Goal: Transaction & Acquisition: Download file/media

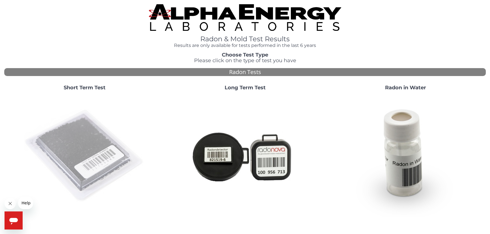
click at [76, 139] on img at bounding box center [85, 156] width 122 height 122
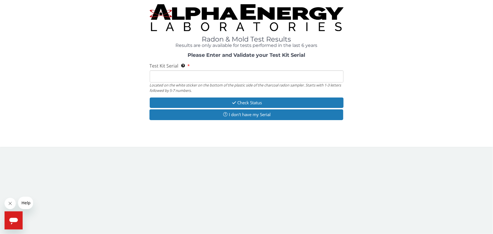
click at [173, 75] on input "Test Kit Serial Located on the white sticker on the bottom of the plastic side …" at bounding box center [247, 76] width 194 height 12
paste input "RA212148"
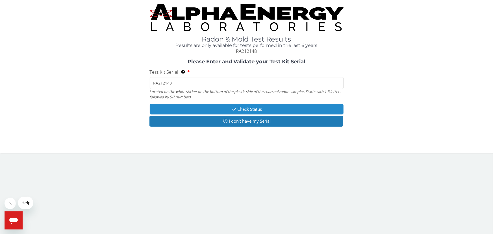
type input "RA212148"
click at [252, 111] on button "Check Status" at bounding box center [247, 109] width 194 height 10
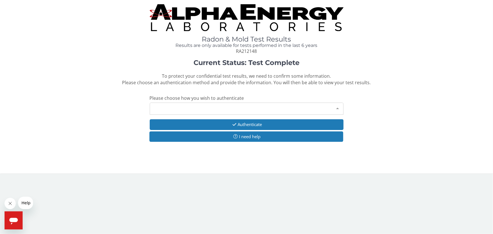
click at [199, 110] on div "Please make a selection" at bounding box center [247, 109] width 194 height 12
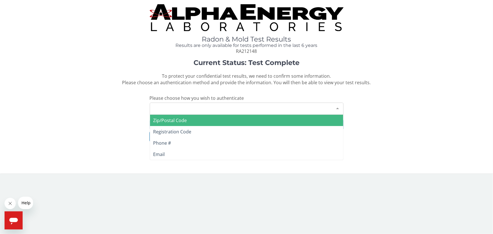
click at [189, 118] on span "Zip/Postal Code" at bounding box center [246, 120] width 193 height 11
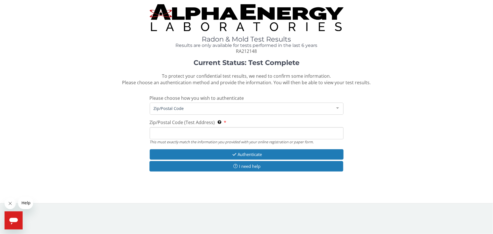
click at [190, 135] on input "Zip/Postal Code (Test Address) This must exactly match the information you prov…" at bounding box center [247, 133] width 194 height 12
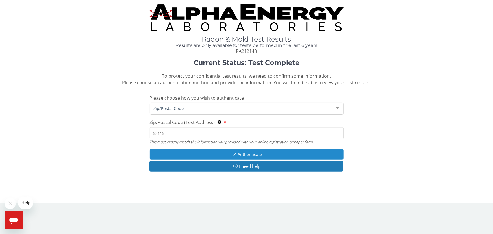
type input "53115"
click at [239, 156] on button "Authenticate" at bounding box center [247, 154] width 194 height 10
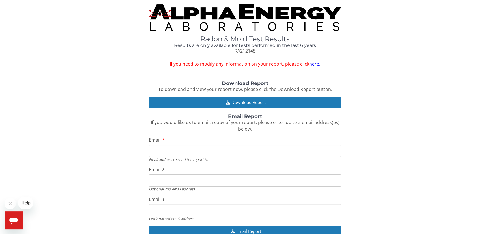
scroll to position [31, 0]
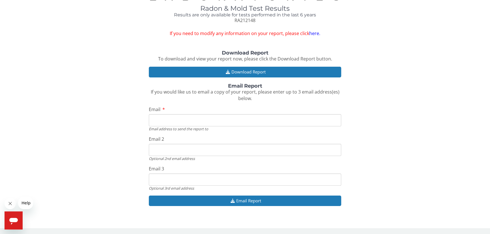
click at [181, 120] on input "Email" at bounding box center [245, 120] width 193 height 12
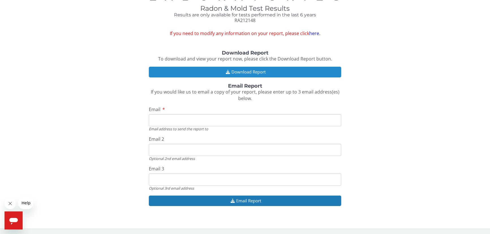
click at [233, 73] on button "Download Report" at bounding box center [245, 72] width 193 height 10
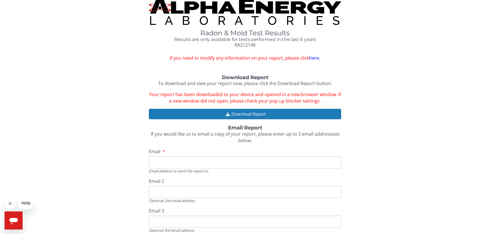
scroll to position [0, 0]
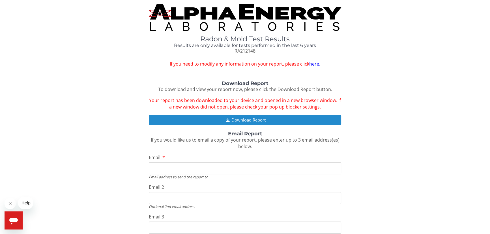
click at [241, 120] on button "Download Report" at bounding box center [245, 120] width 193 height 10
click at [240, 118] on button "Download Report" at bounding box center [245, 120] width 193 height 10
click at [201, 116] on button "Download Report" at bounding box center [245, 120] width 193 height 10
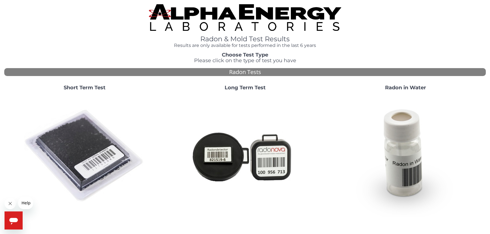
click at [228, 20] on img at bounding box center [245, 17] width 193 height 27
